Goal: Task Accomplishment & Management: Manage account settings

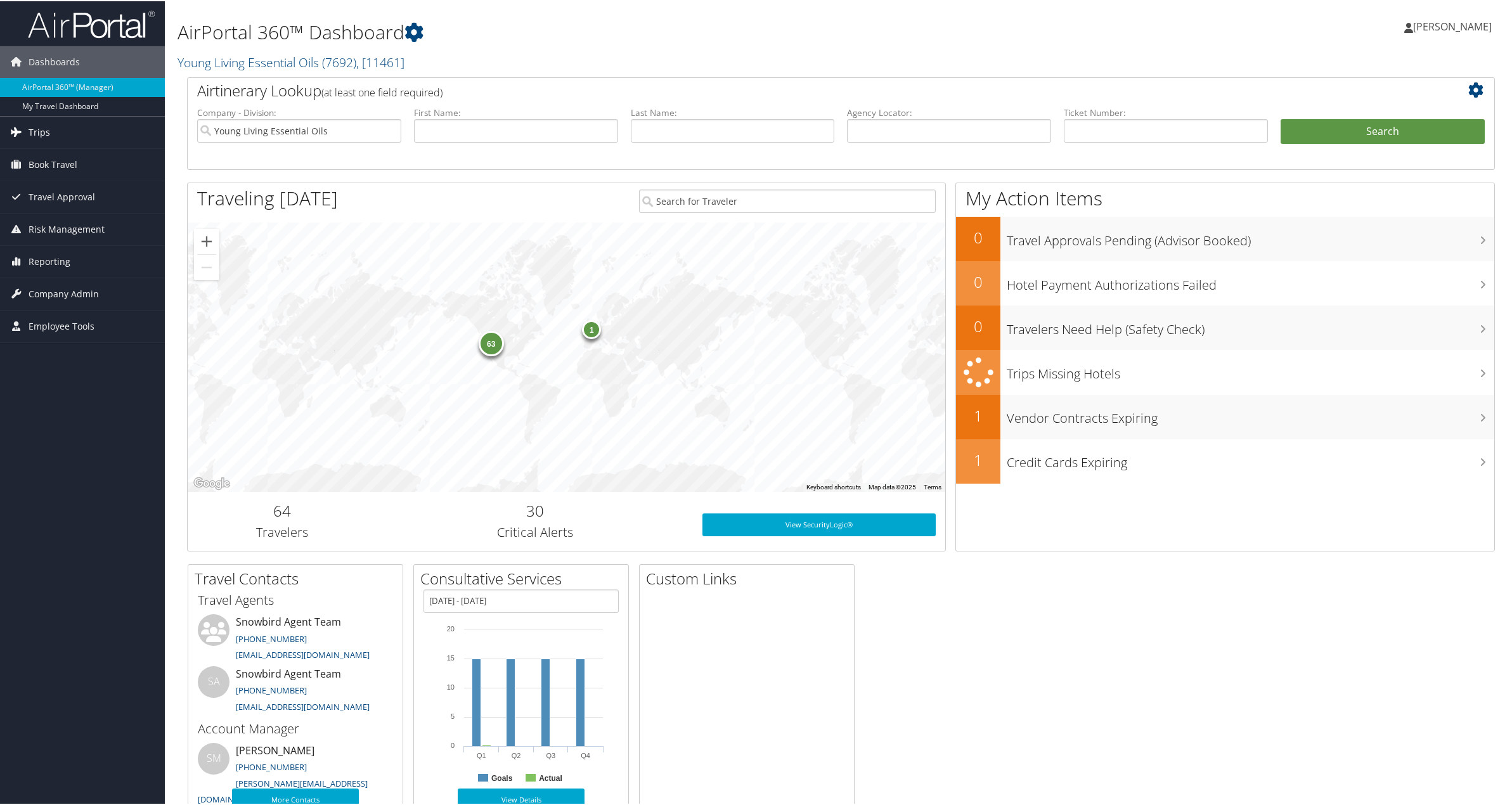
click at [42, 137] on span "Trips" at bounding box center [39, 131] width 21 height 32
click at [47, 175] on link "Current/Future Trips" at bounding box center [82, 175] width 164 height 19
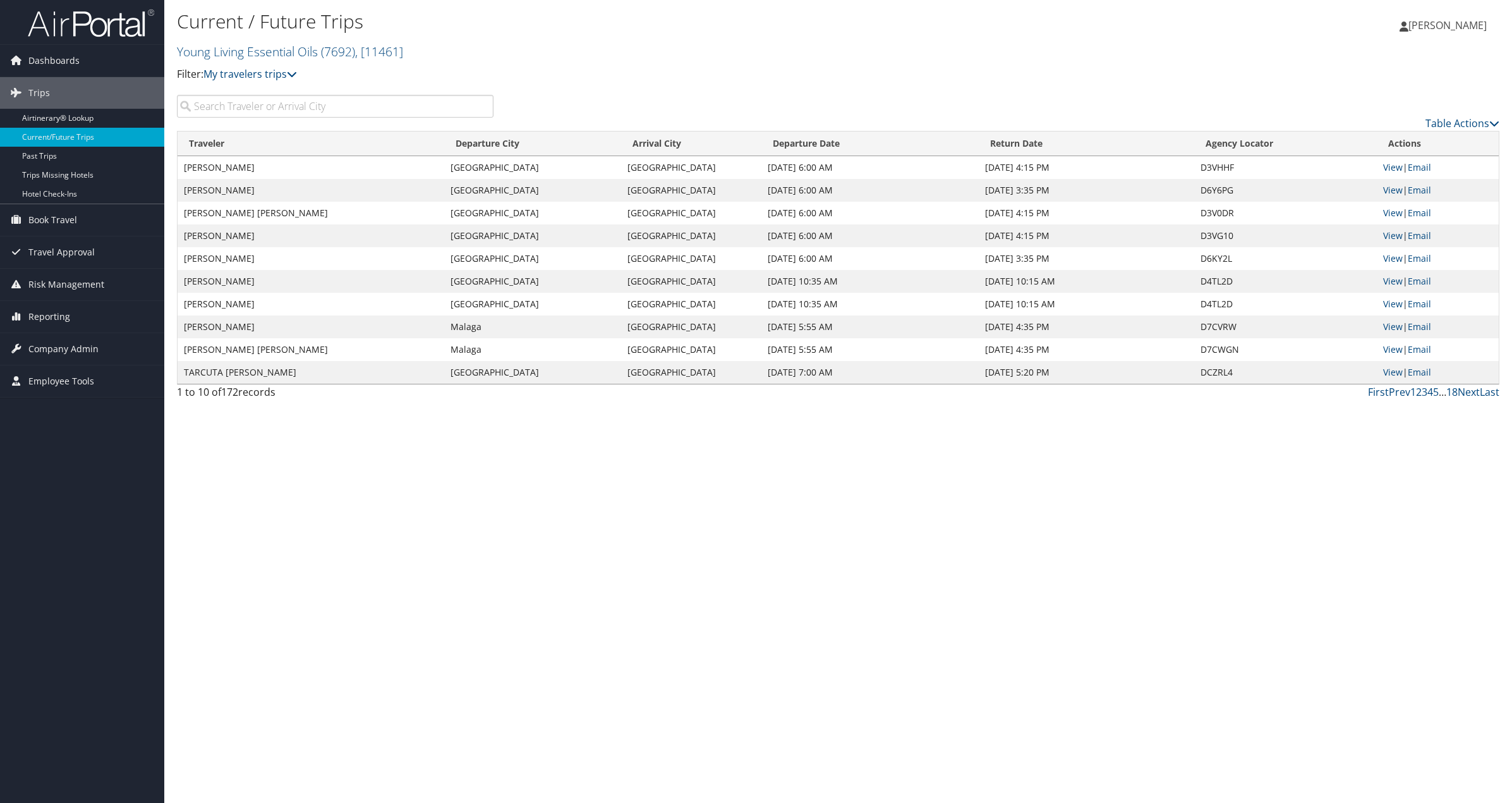
click at [506, 512] on div "Current / Future Trips Young Living Essential Oils ( 7692 ) , [ 11461 ] Young L…" at bounding box center [838, 401] width 1348 height 803
click at [288, 104] on input "search" at bounding box center [335, 106] width 317 height 23
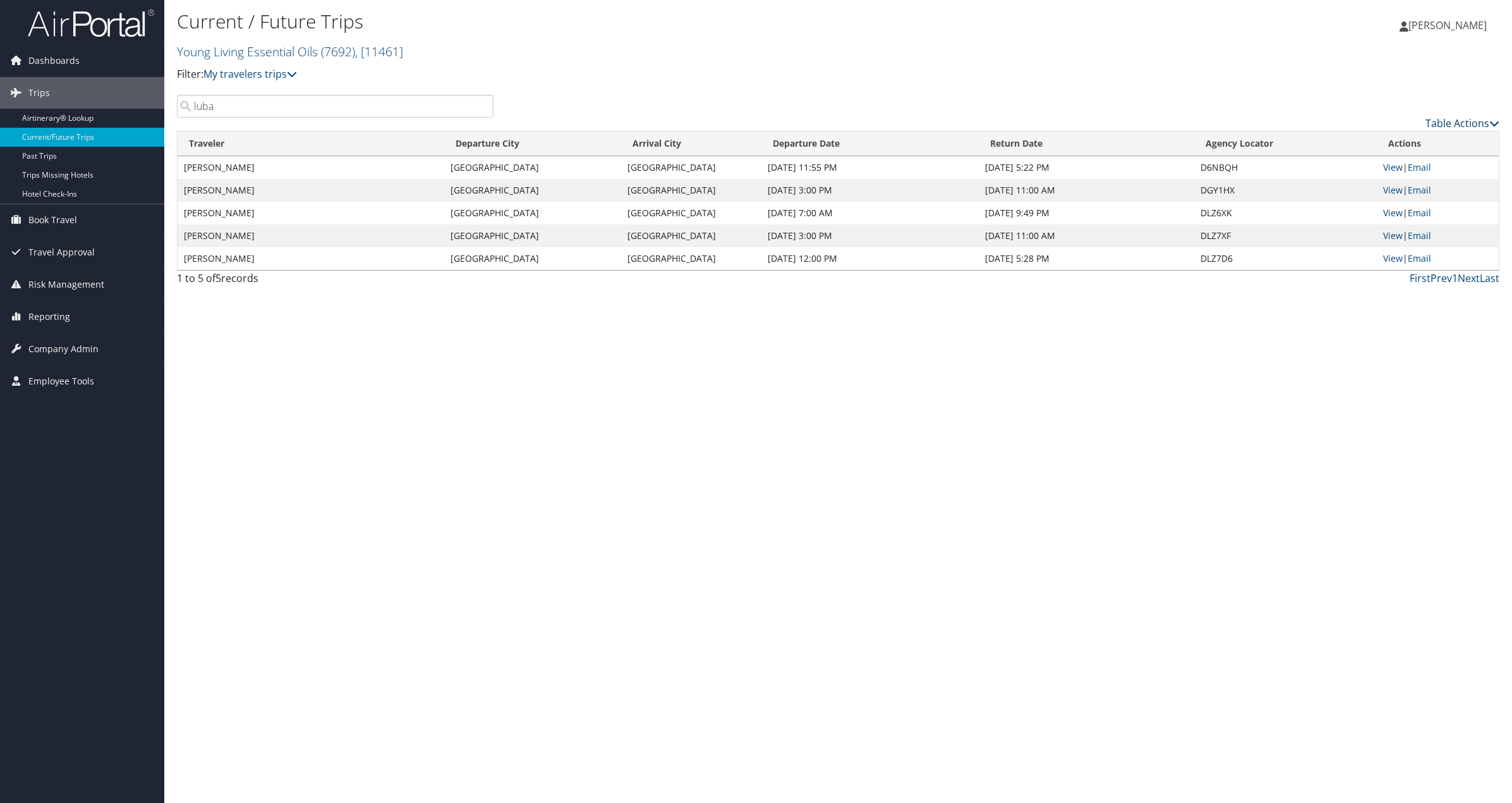
click at [1460, 122] on link "Table Actions" at bounding box center [1462, 123] width 74 height 14
click at [1387, 144] on link "Download Report" at bounding box center [1411, 143] width 166 height 21
click at [286, 106] on input "luba" at bounding box center [335, 106] width 317 height 23
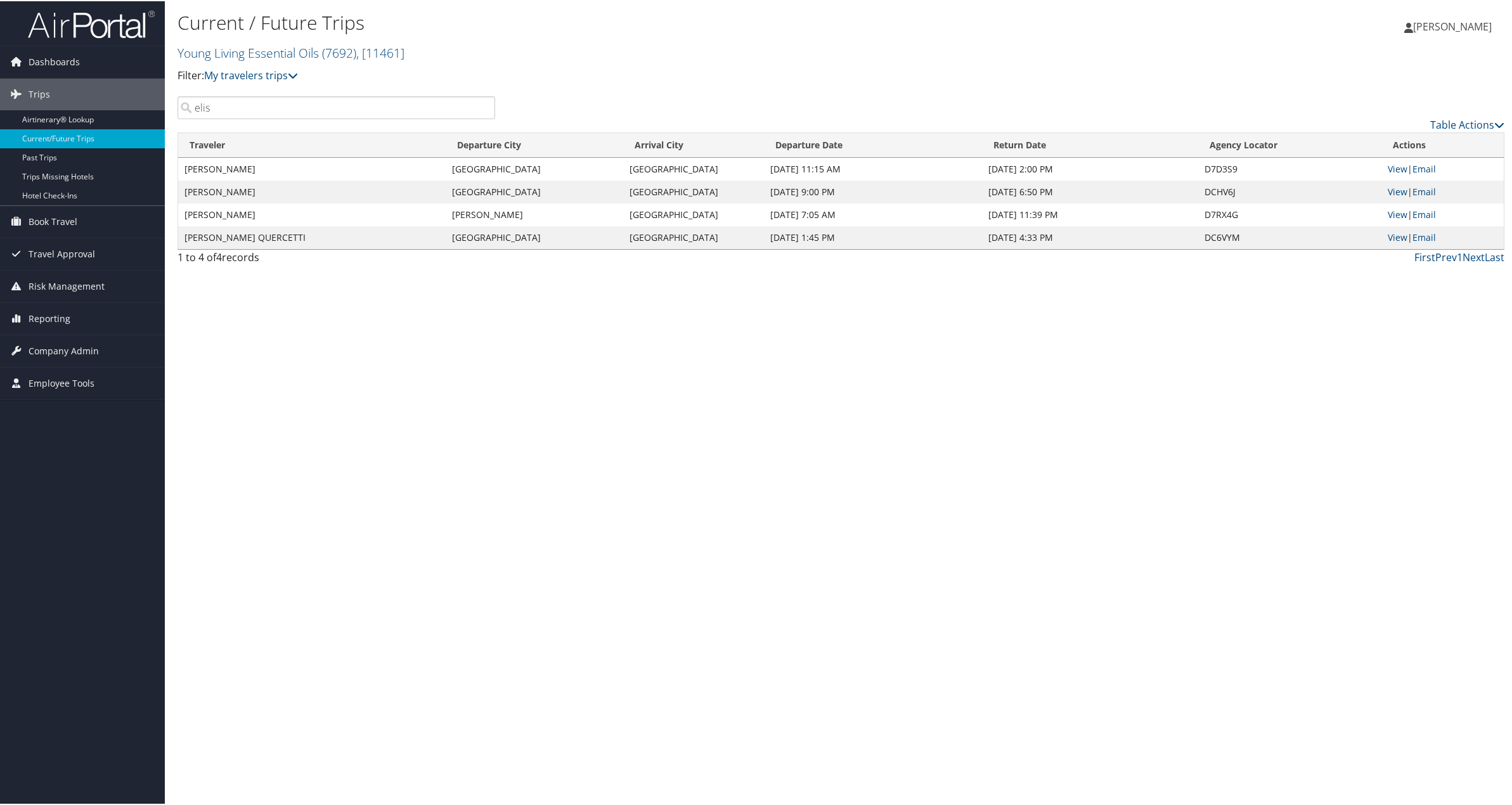
click at [287, 106] on input "elis" at bounding box center [336, 107] width 318 height 23
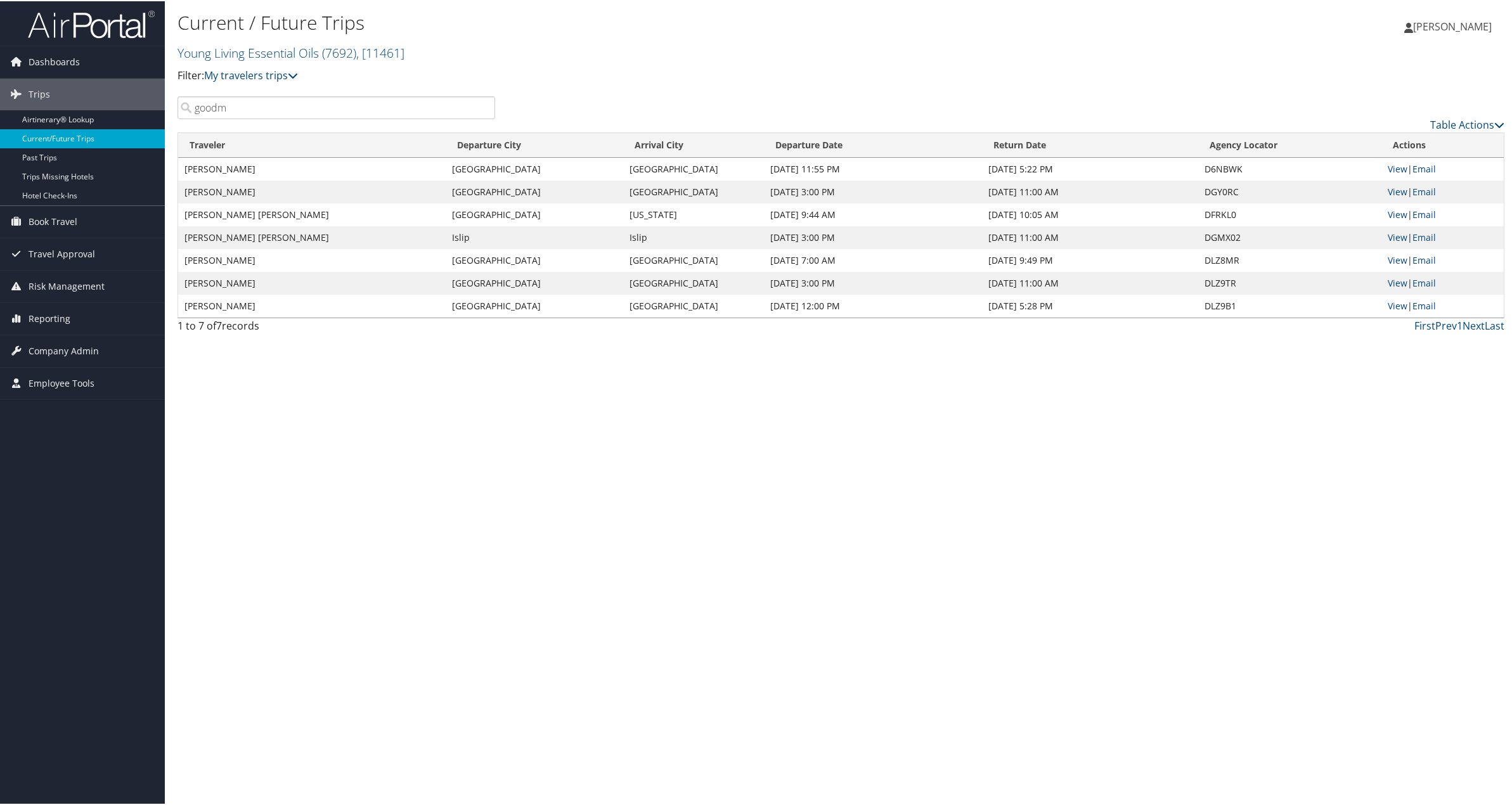
type input "goodm"
click at [1465, 116] on div "Table Actions" at bounding box center [1009, 124] width 990 height 15
click at [1460, 122] on link "Table Actions" at bounding box center [1467, 124] width 74 height 14
click at [1401, 147] on link "Download Report" at bounding box center [1415, 143] width 167 height 21
click at [1227, 501] on div "Current / Future Trips Young Living Essential Oils ( 7692 ) , [ 11461 ] Young L…" at bounding box center [841, 402] width 1352 height 805
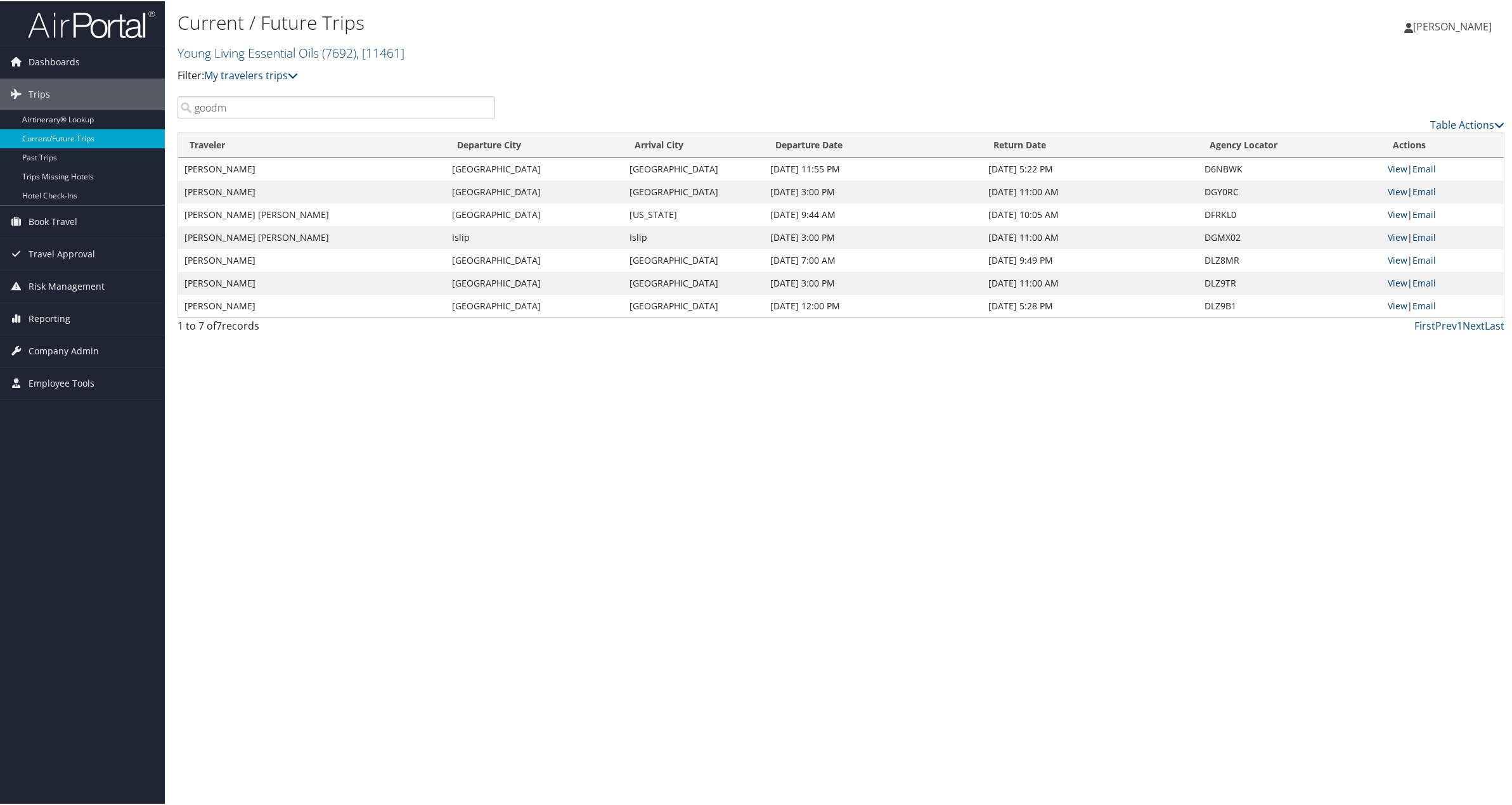
drag, startPoint x: 1372, startPoint y: 0, endPoint x: 1180, endPoint y: 30, distance: 194.3
click at [1115, 62] on div "Current / Future Trips Young Living Essential Oils ( 7692 ) , [ 11461 ] Young L…" at bounding box center [841, 48] width 1352 height 95
